Goal: Task Accomplishment & Management: Complete application form

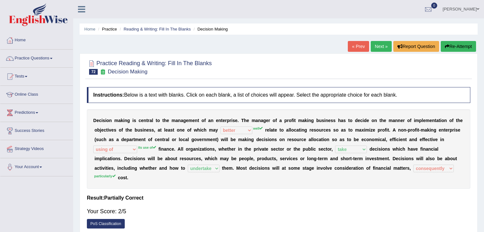
select select "better"
select select "using of"
select select "take"
select select "undertake"
select select "consequently"
